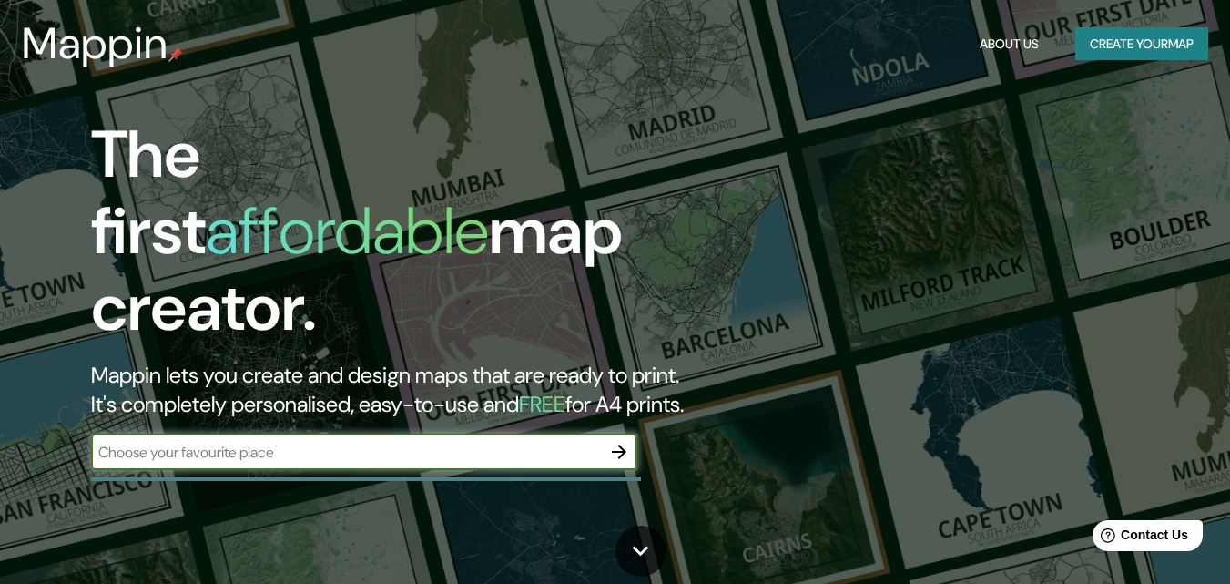
click at [417, 442] on input "text" at bounding box center [346, 452] width 510 height 21
type input "st moritz"
click at [616, 441] on icon "button" at bounding box center [619, 452] width 22 height 22
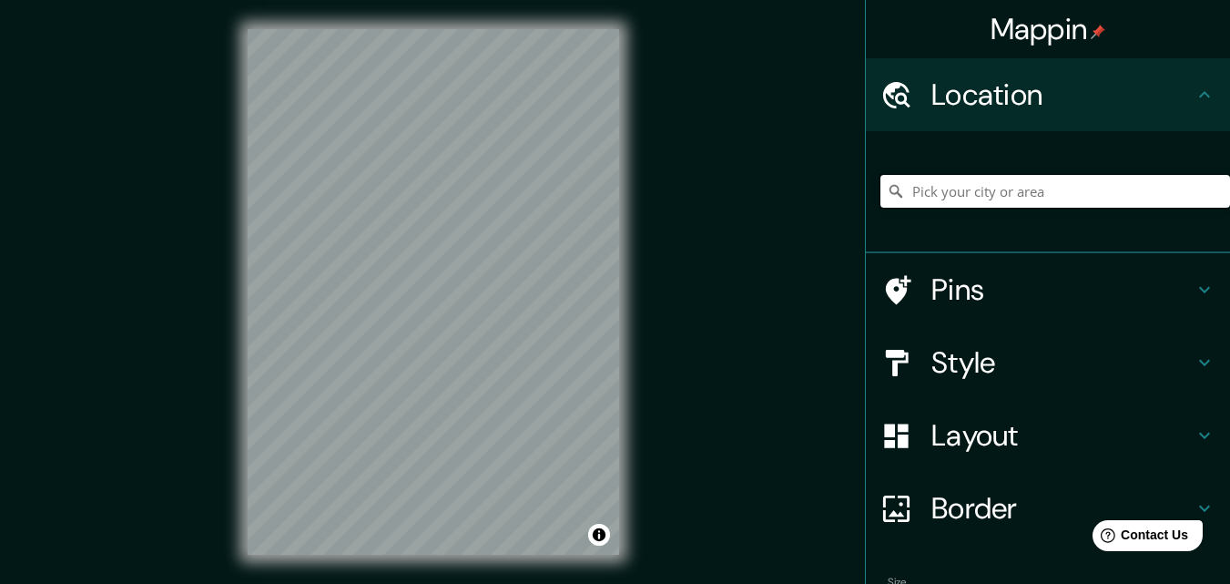
click at [1029, 198] on input "Pick your city or area" at bounding box center [1056, 191] width 350 height 33
type input "St. Moritz, Grisons, Switzerland"
click at [235, 453] on div "© Mapbox © OpenStreetMap Improve this map" at bounding box center [434, 292] width 430 height 584
click at [1194, 366] on icon at bounding box center [1205, 363] width 22 height 22
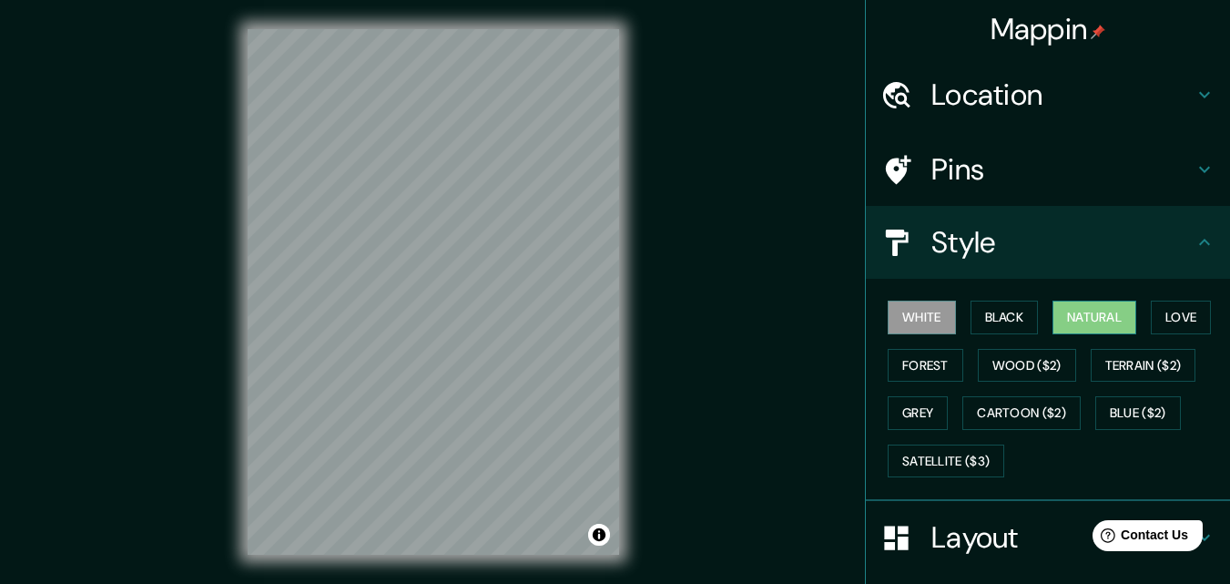
click at [1107, 325] on button "Natural" at bounding box center [1095, 318] width 84 height 34
click at [1195, 316] on button "Love" at bounding box center [1181, 318] width 60 height 34
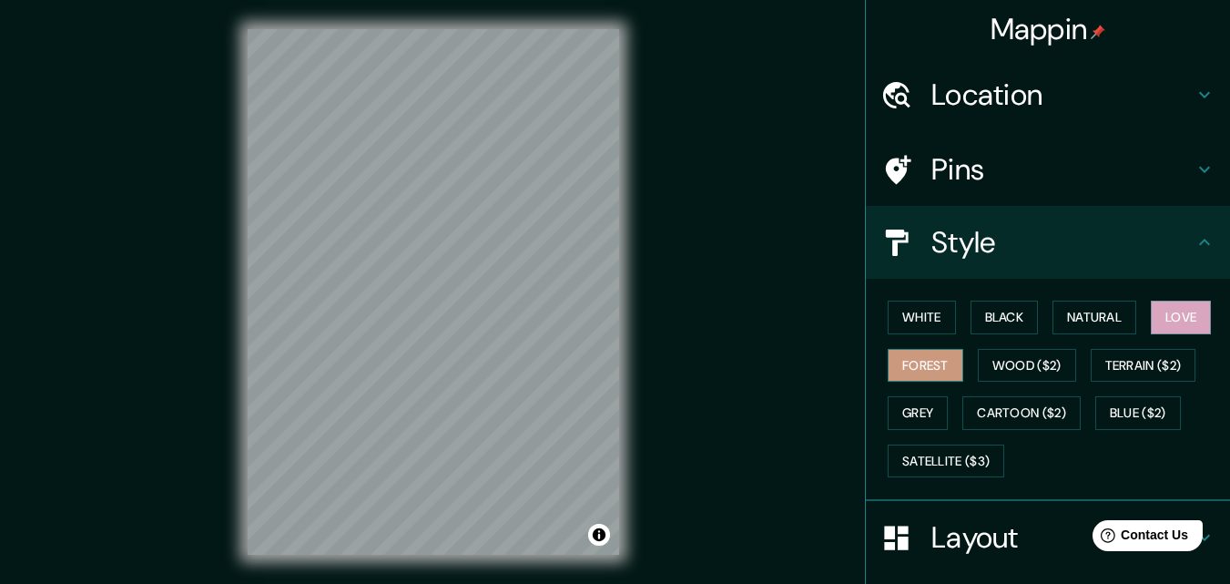
click at [928, 377] on button "Forest" at bounding box center [926, 366] width 76 height 34
click at [920, 420] on button "Grey" at bounding box center [918, 413] width 60 height 34
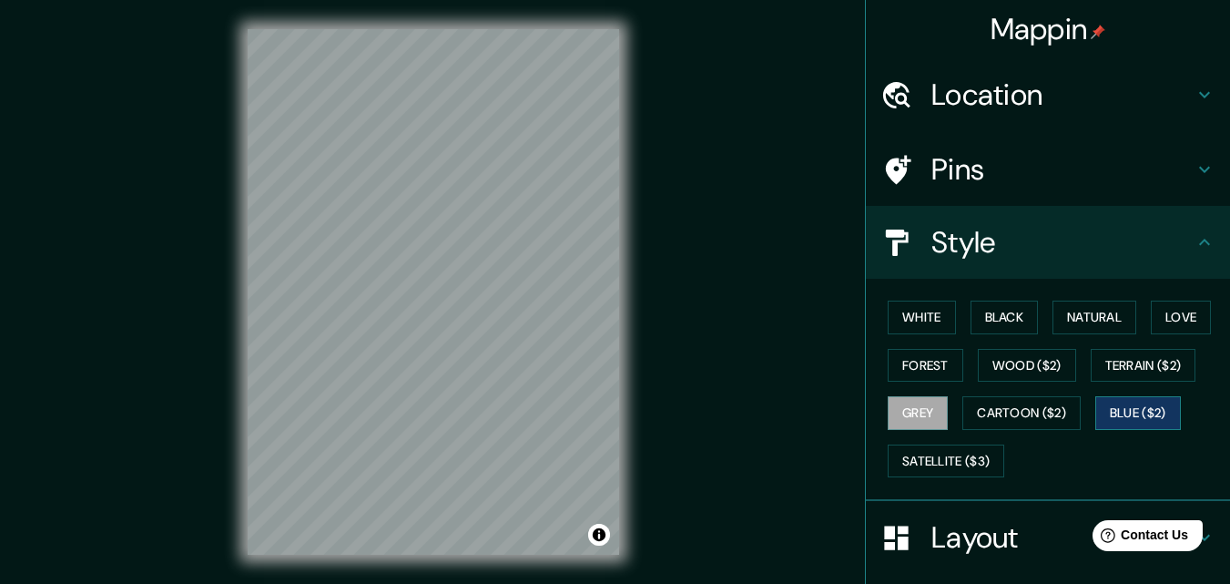
click at [1112, 403] on button "Blue ($2)" at bounding box center [1139, 413] width 86 height 34
click at [929, 322] on button "White" at bounding box center [922, 318] width 68 height 34
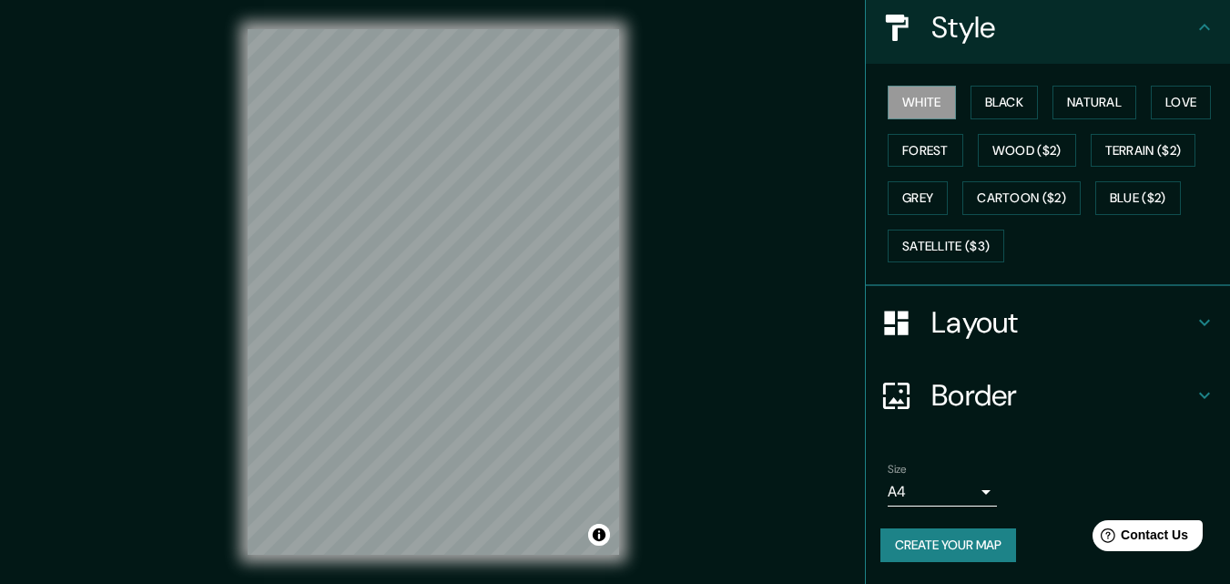
scroll to position [29, 0]
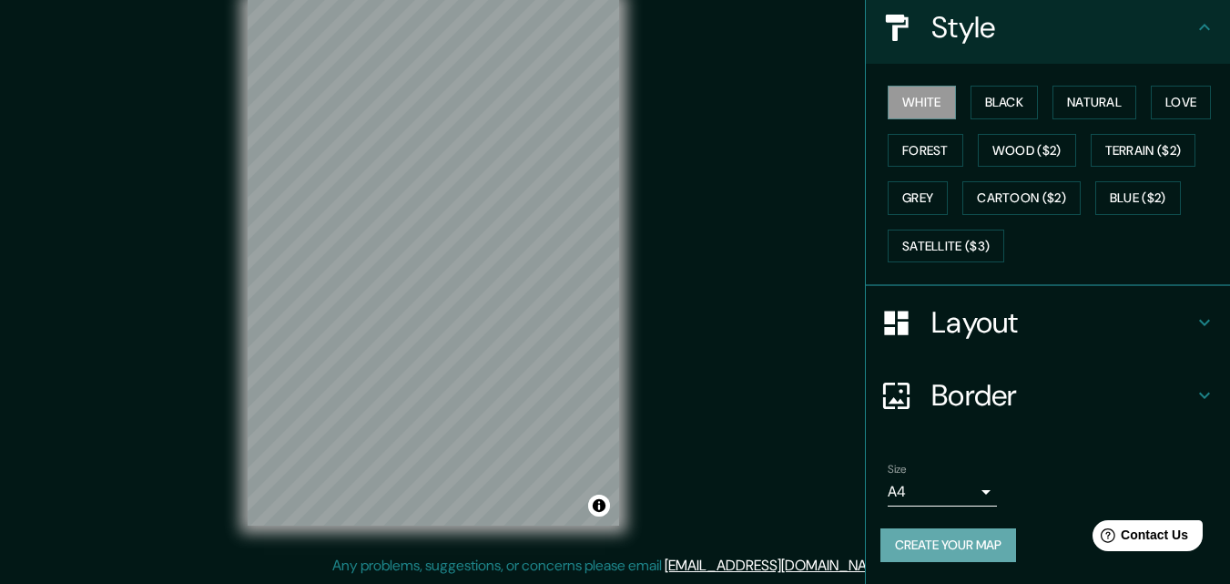
click at [965, 554] on button "Create your map" at bounding box center [949, 545] width 136 height 34
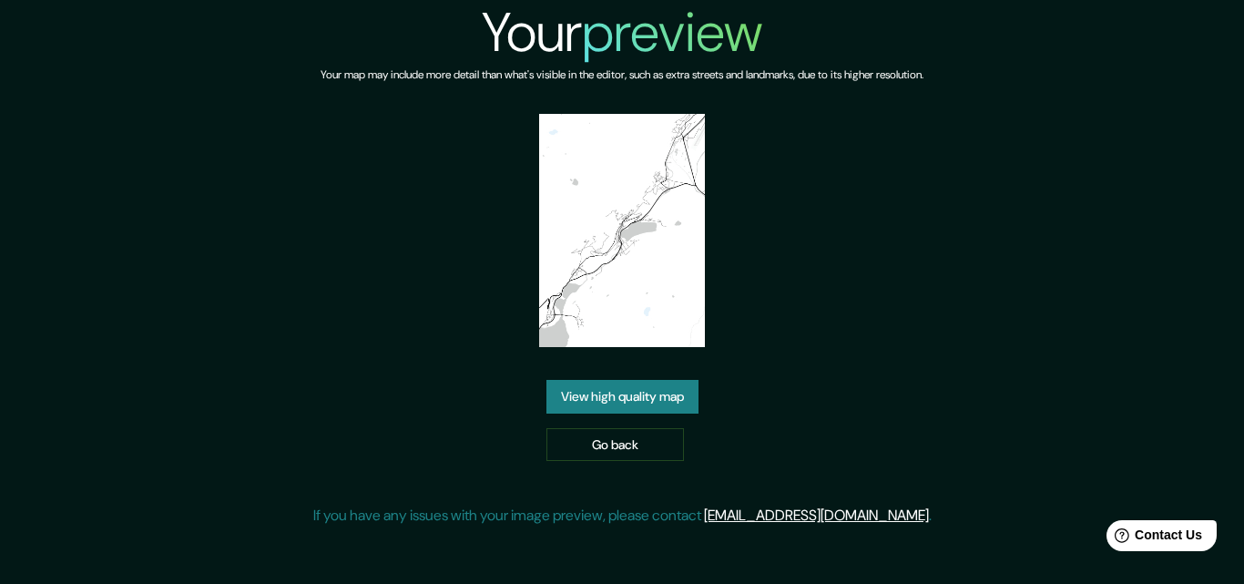
click at [608, 397] on link "View high quality map" at bounding box center [622, 397] width 152 height 34
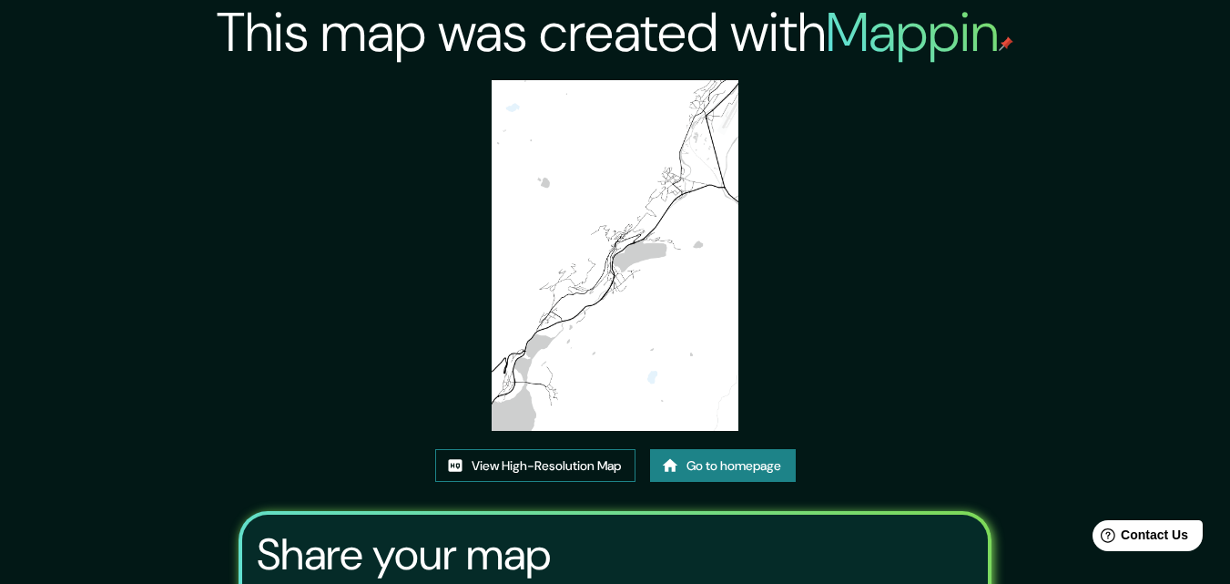
click at [551, 463] on link "View High-Resolution Map" at bounding box center [535, 466] width 200 height 34
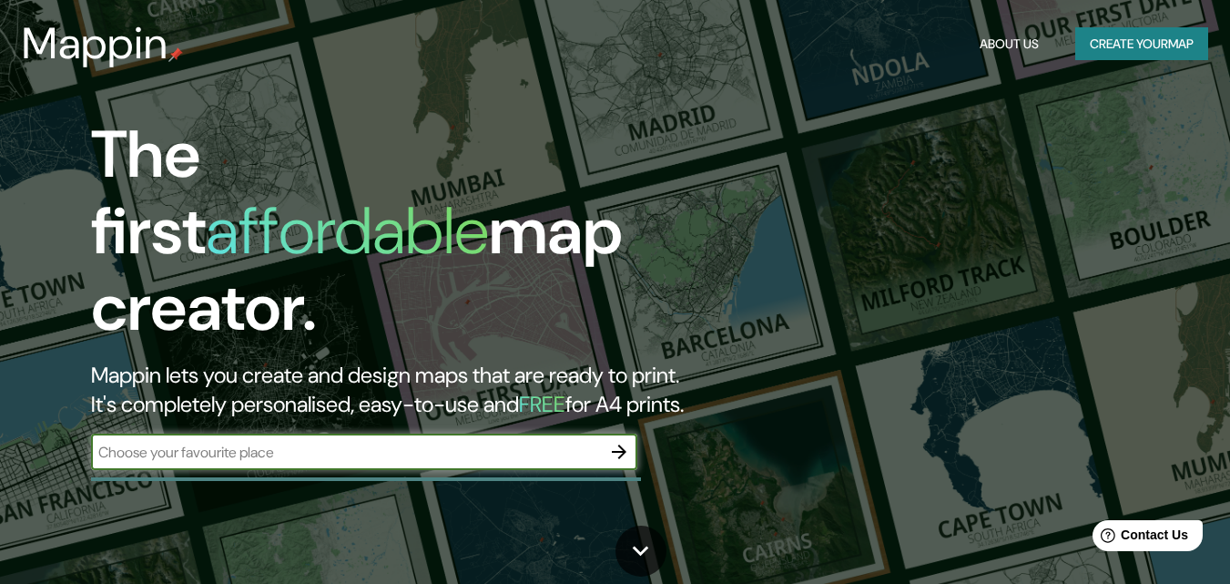
click at [546, 442] on input "text" at bounding box center [346, 452] width 510 height 21
type input "[GEOGRAPHIC_DATA]"
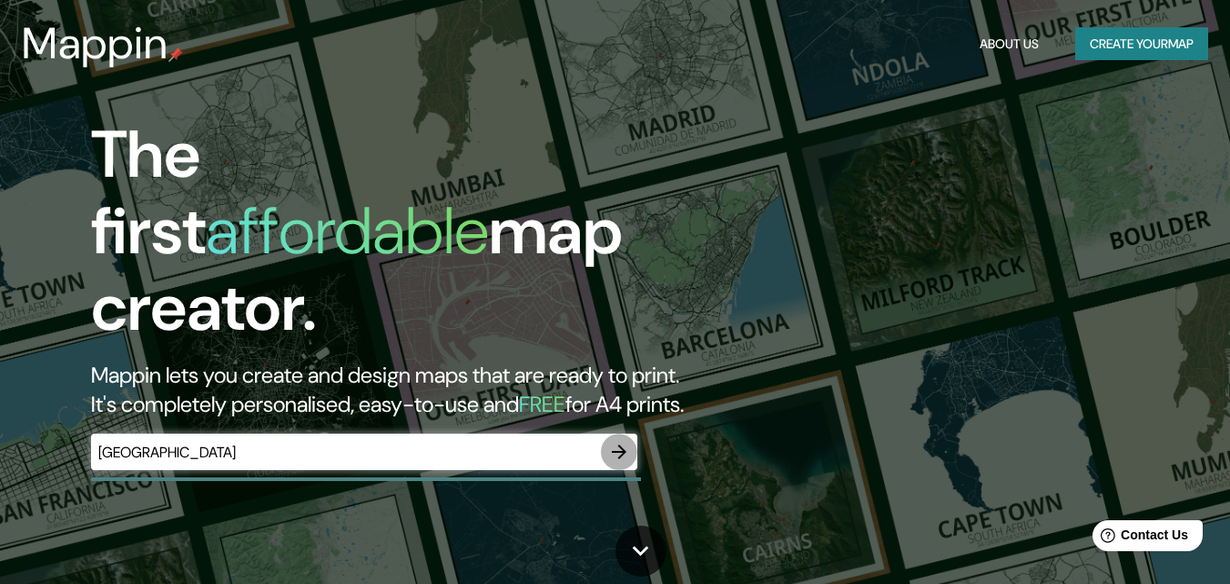
click at [624, 441] on icon "button" at bounding box center [619, 452] width 22 height 22
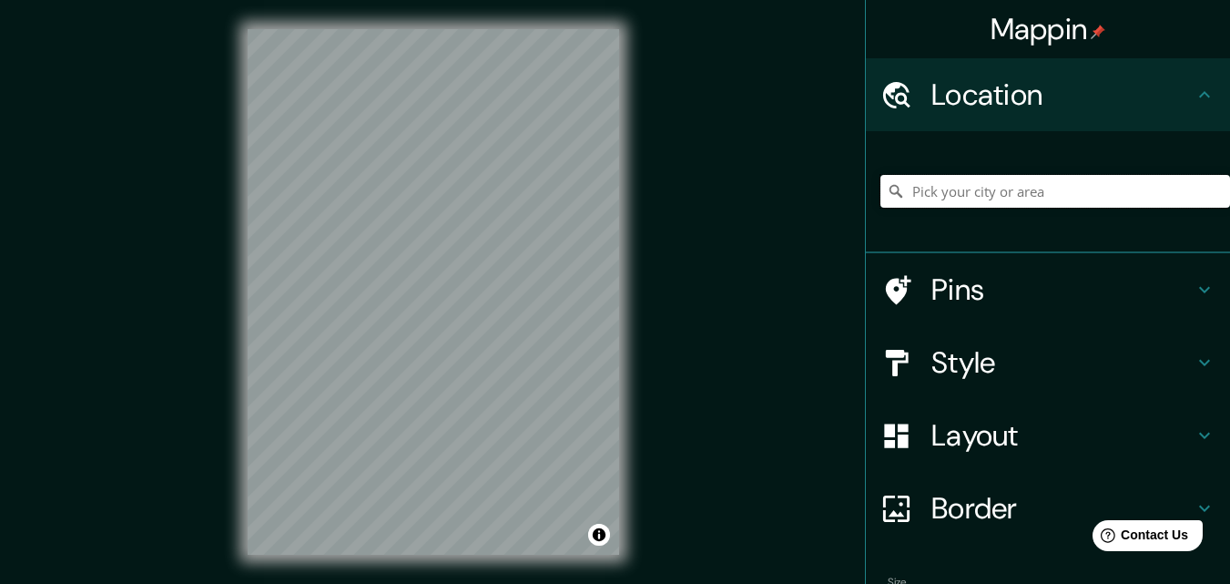
click at [948, 200] on input "Pick your city or area" at bounding box center [1056, 191] width 350 height 33
click at [1194, 365] on icon at bounding box center [1205, 363] width 22 height 22
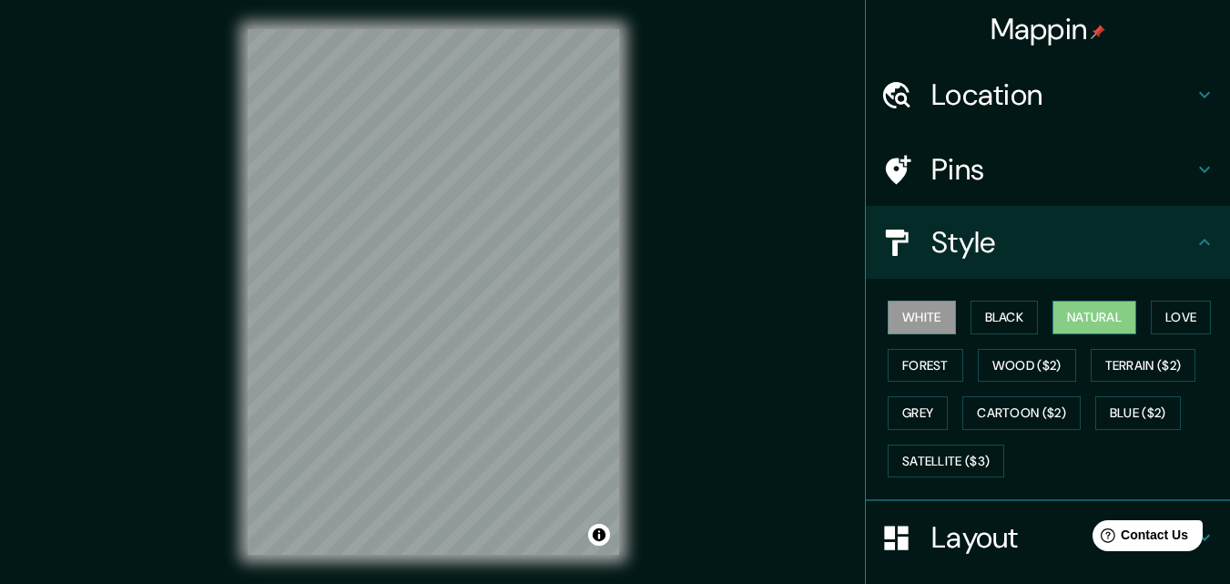
click at [1069, 317] on button "Natural" at bounding box center [1095, 318] width 84 height 34
click at [983, 367] on button "Wood ($2)" at bounding box center [1027, 366] width 98 height 34
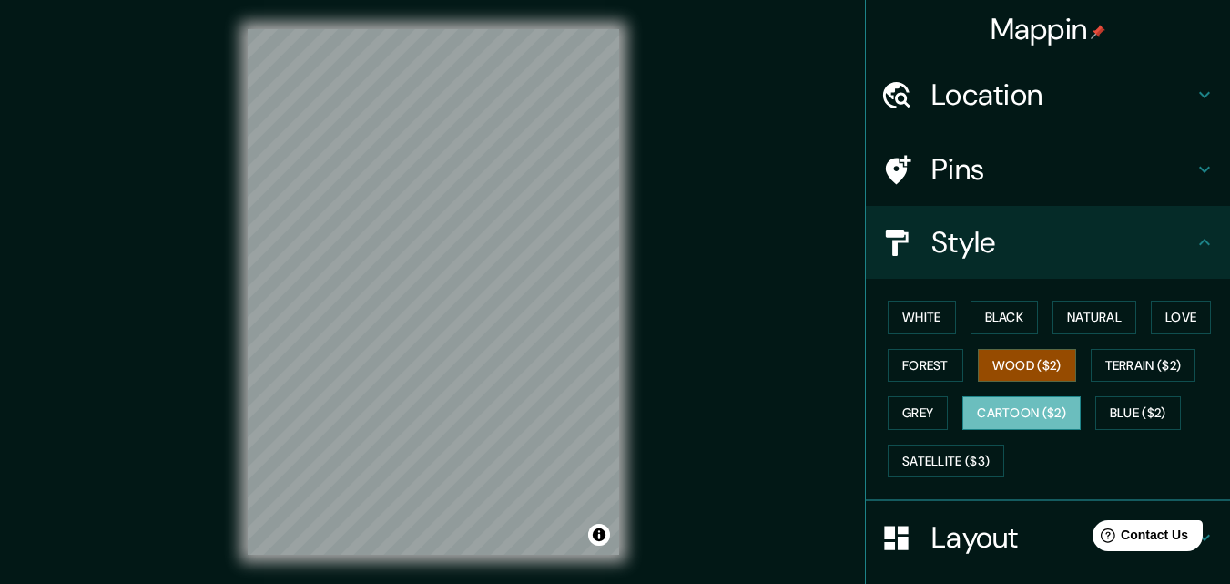
click at [1035, 411] on button "Cartoon ($2)" at bounding box center [1022, 413] width 118 height 34
click at [1129, 403] on button "Blue ($2)" at bounding box center [1139, 413] width 86 height 34
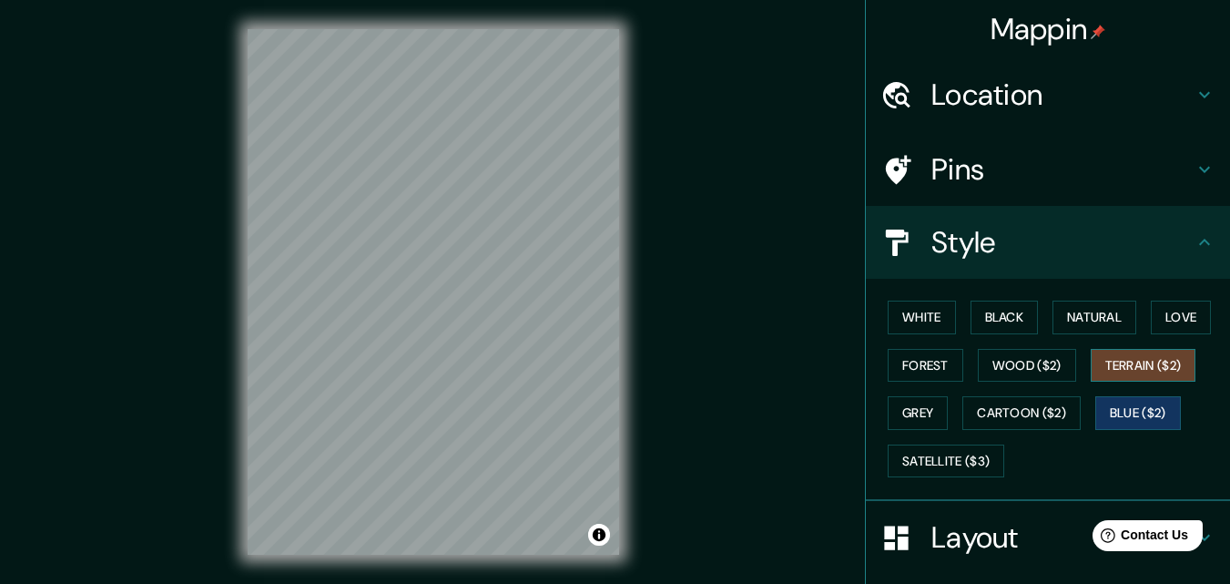
click at [1159, 366] on button "Terrain ($2)" at bounding box center [1144, 366] width 106 height 34
click at [911, 456] on button "Satellite ($3)" at bounding box center [946, 461] width 117 height 34
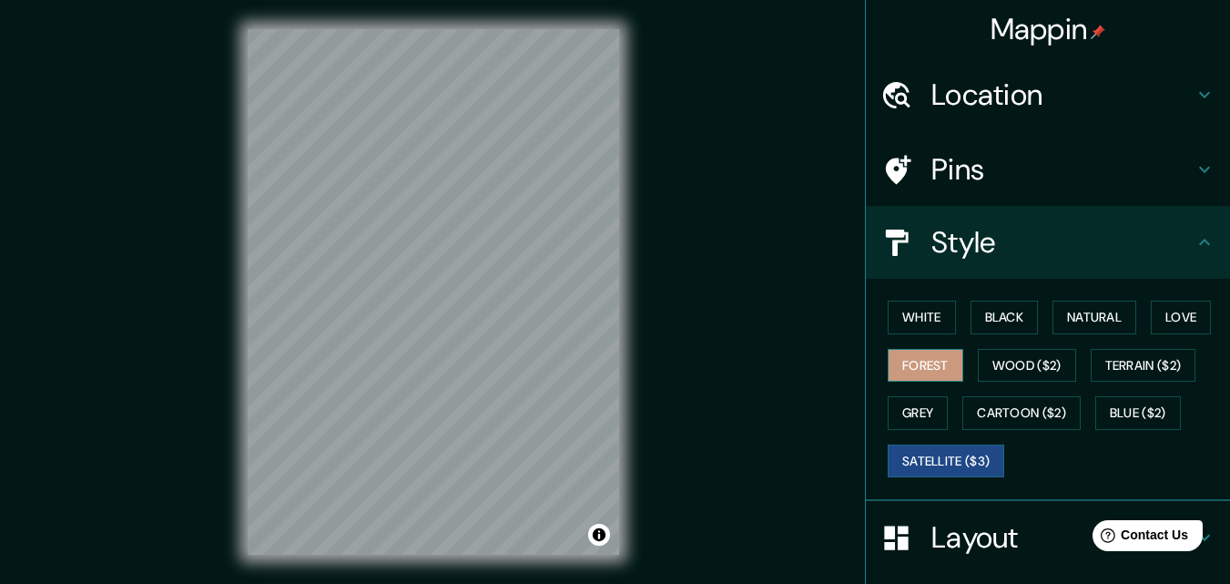
click at [917, 365] on button "Forest" at bounding box center [926, 366] width 76 height 34
click at [918, 322] on button "White" at bounding box center [922, 318] width 68 height 34
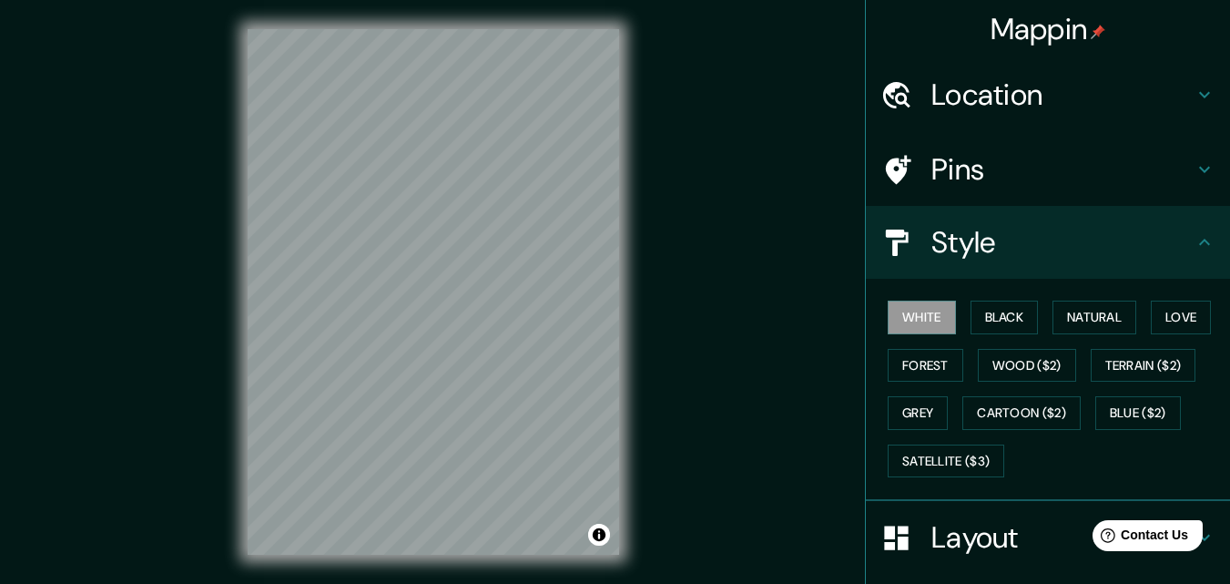
click at [1214, 89] on div "Location" at bounding box center [1048, 94] width 364 height 73
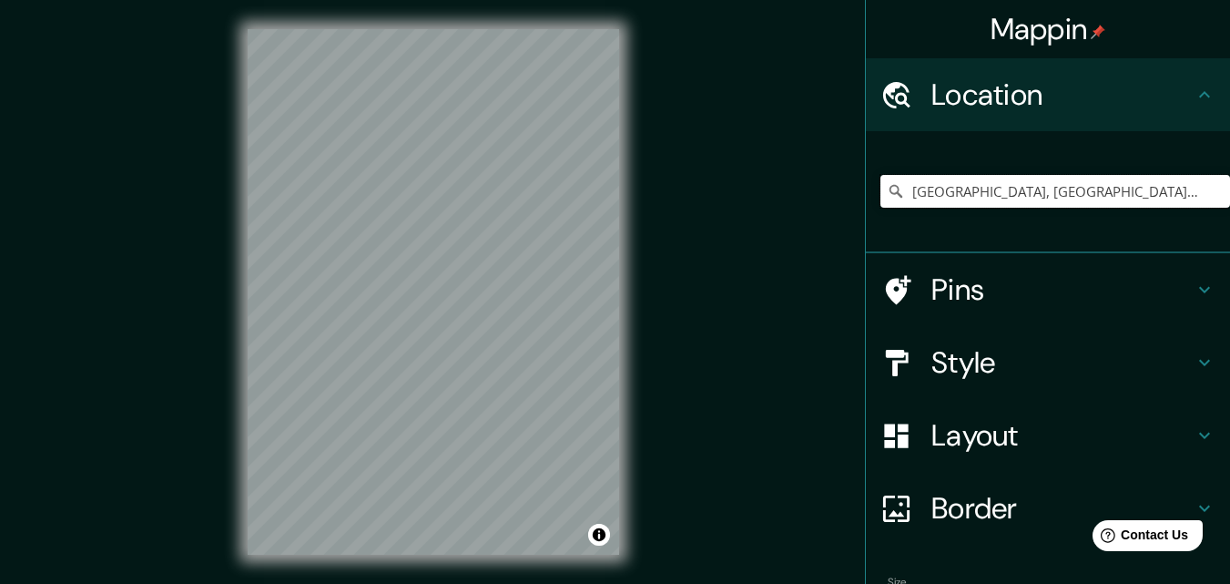
drag, startPoint x: 1024, startPoint y: 179, endPoint x: 764, endPoint y: 189, distance: 259.7
click at [764, 189] on div "Mappin Location Milan, Milan, Italy Pins Style Layout Border Choose a border. H…" at bounding box center [615, 306] width 1230 height 613
drag, startPoint x: 1135, startPoint y: 191, endPoint x: 971, endPoint y: 186, distance: 164.0
click at [971, 186] on input "Lake Como, New Jersey, United States" at bounding box center [1056, 191] width 350 height 33
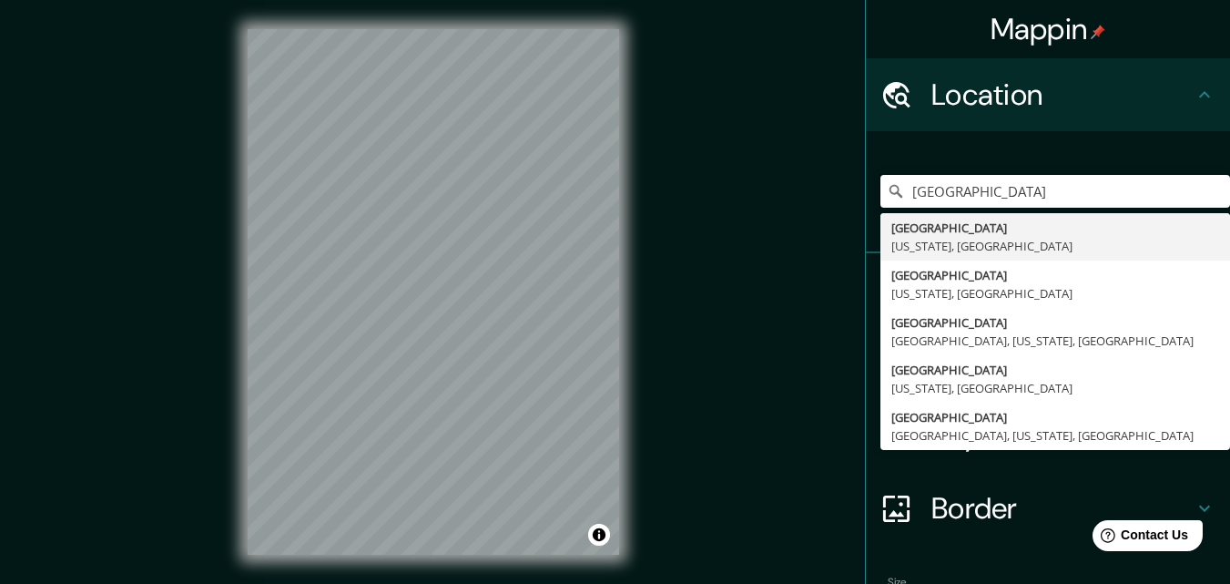
drag, startPoint x: 1002, startPoint y: 183, endPoint x: 804, endPoint y: 179, distance: 197.6
click at [804, 179] on div "Mappin Location Lake Como Lake Como New Jersey, United States Lake Como Pennsyl…" at bounding box center [615, 306] width 1230 height 613
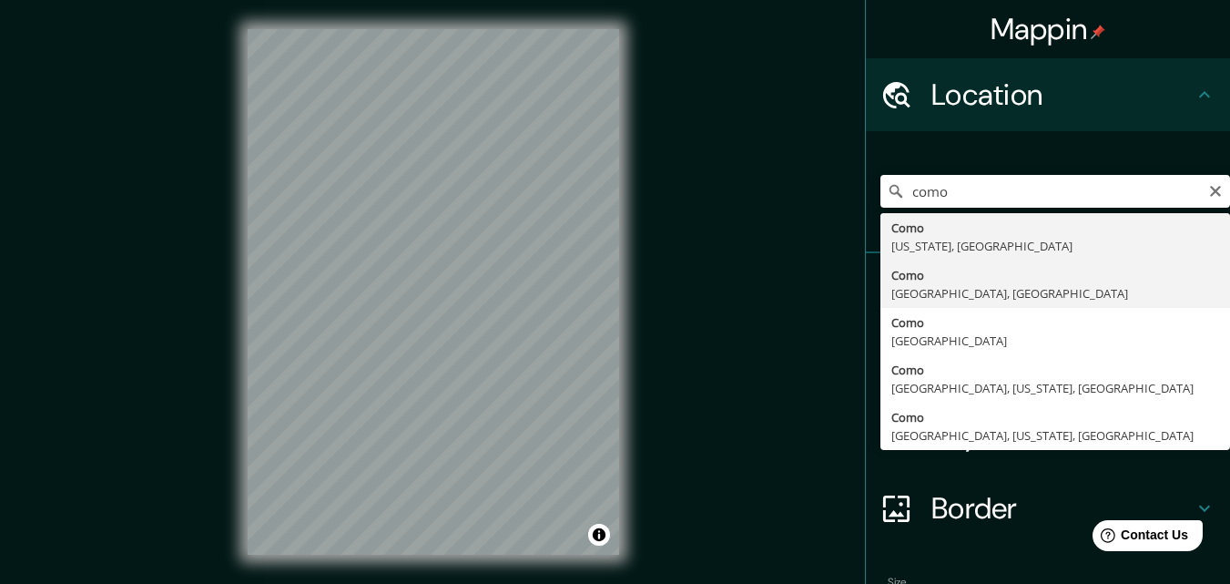
type input "Como, Como, Italy"
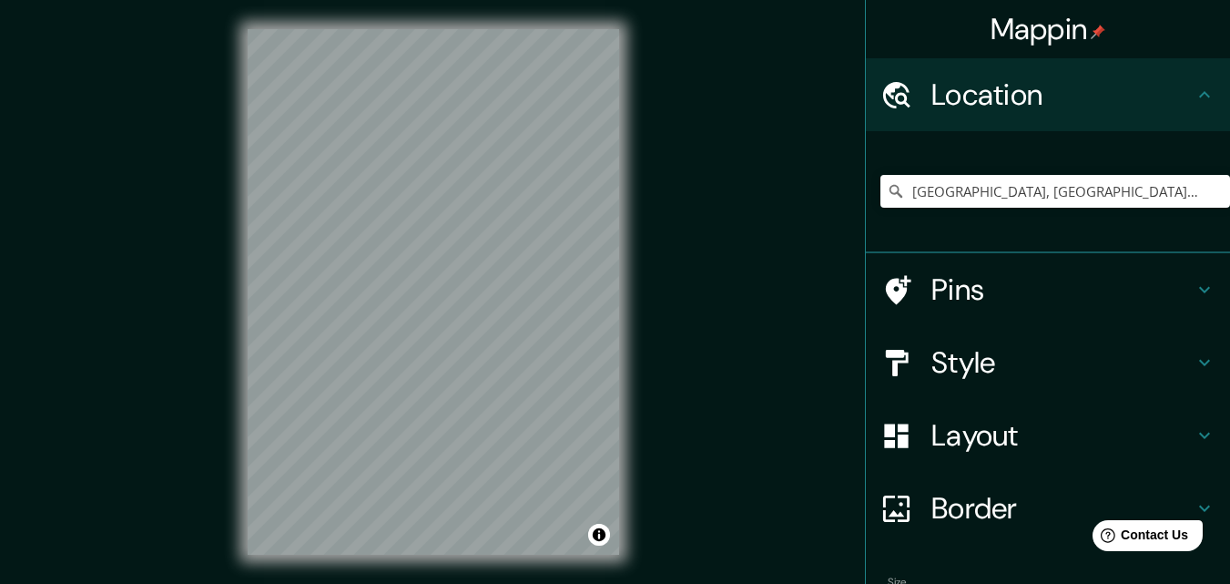
click at [660, 278] on div "Mappin Location Como, Como, Italy Pins Style Layout Border Choose a border. Hin…" at bounding box center [615, 306] width 1230 height 613
click at [1194, 362] on icon at bounding box center [1205, 363] width 22 height 22
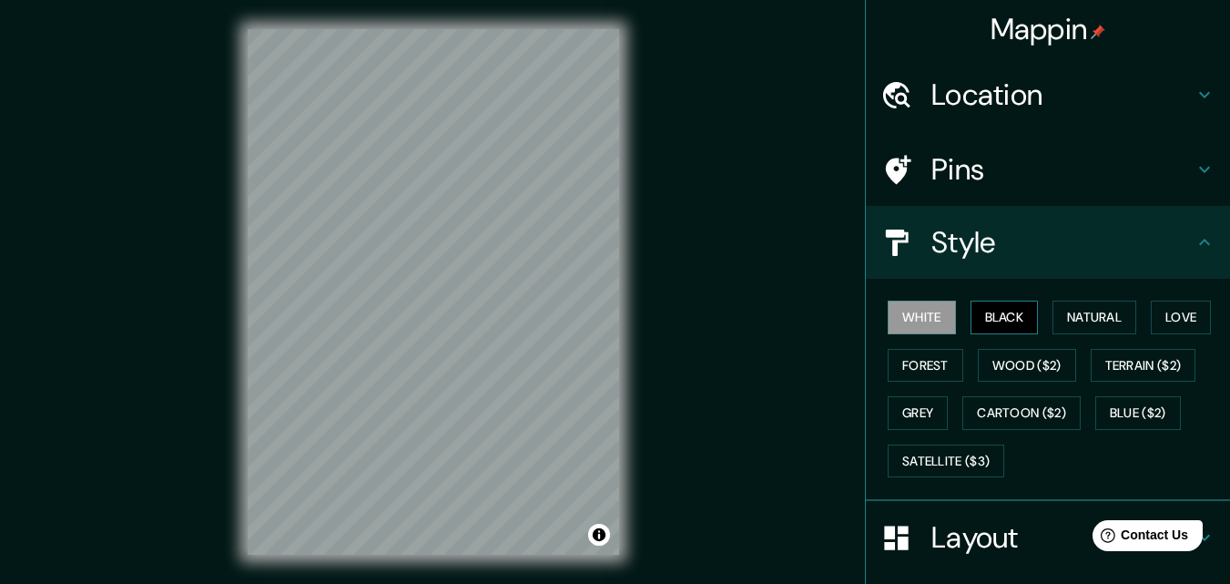
click at [981, 311] on button "Black" at bounding box center [1005, 318] width 68 height 34
